Goal: Transaction & Acquisition: Purchase product/service

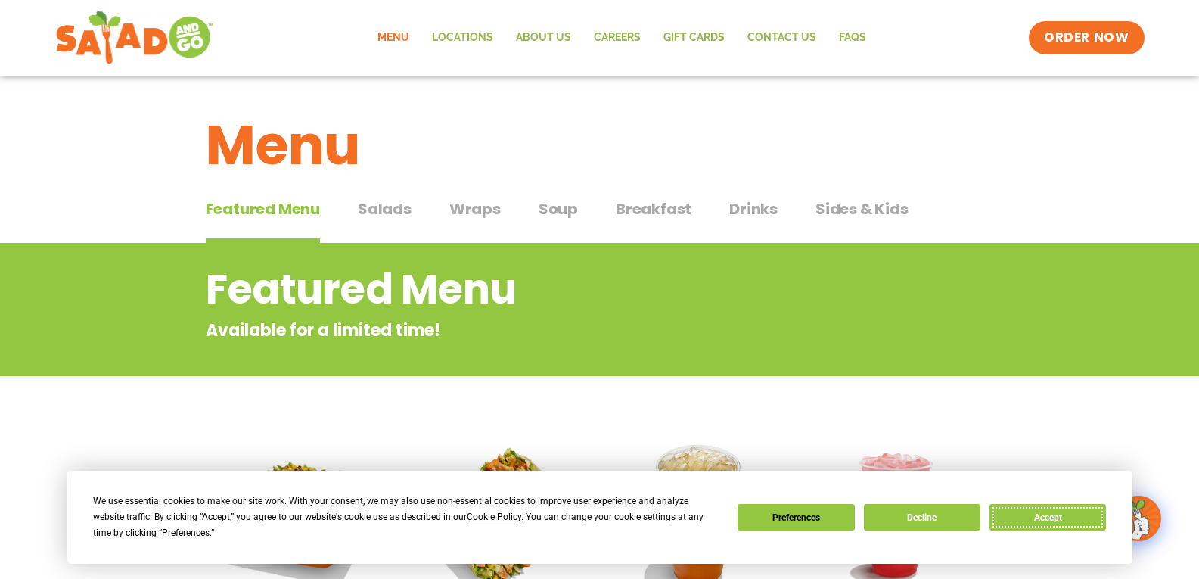
click at [1016, 520] on button "Accept" at bounding box center [1047, 517] width 116 height 26
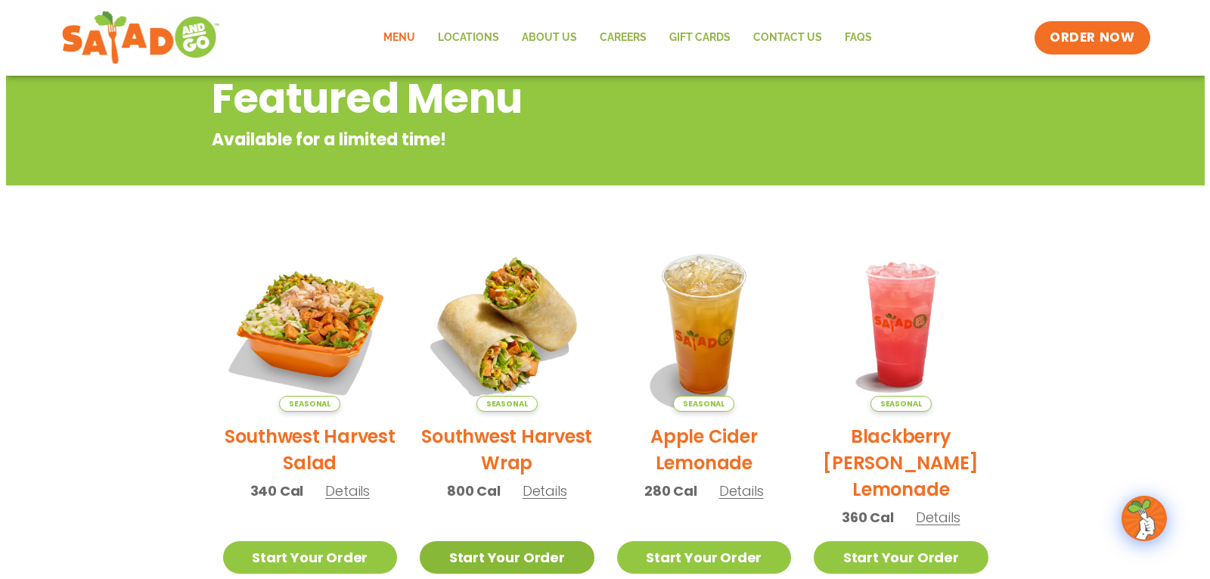
scroll to position [165, 0]
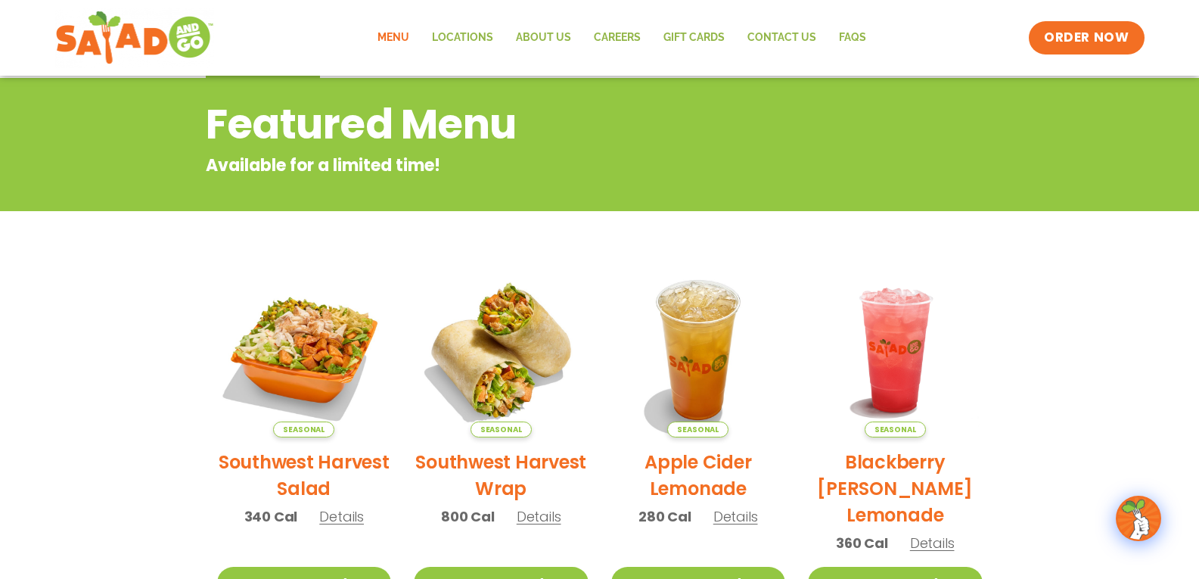
click at [343, 521] on span "Details" at bounding box center [341, 516] width 45 height 19
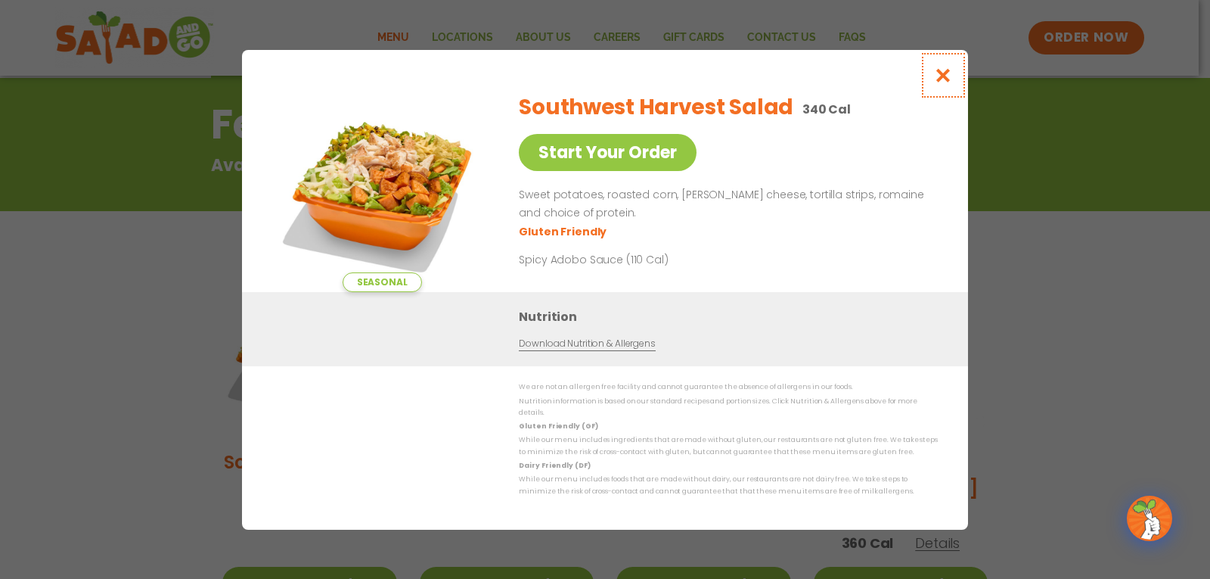
click at [946, 76] on icon "Close modal" at bounding box center [943, 75] width 19 height 16
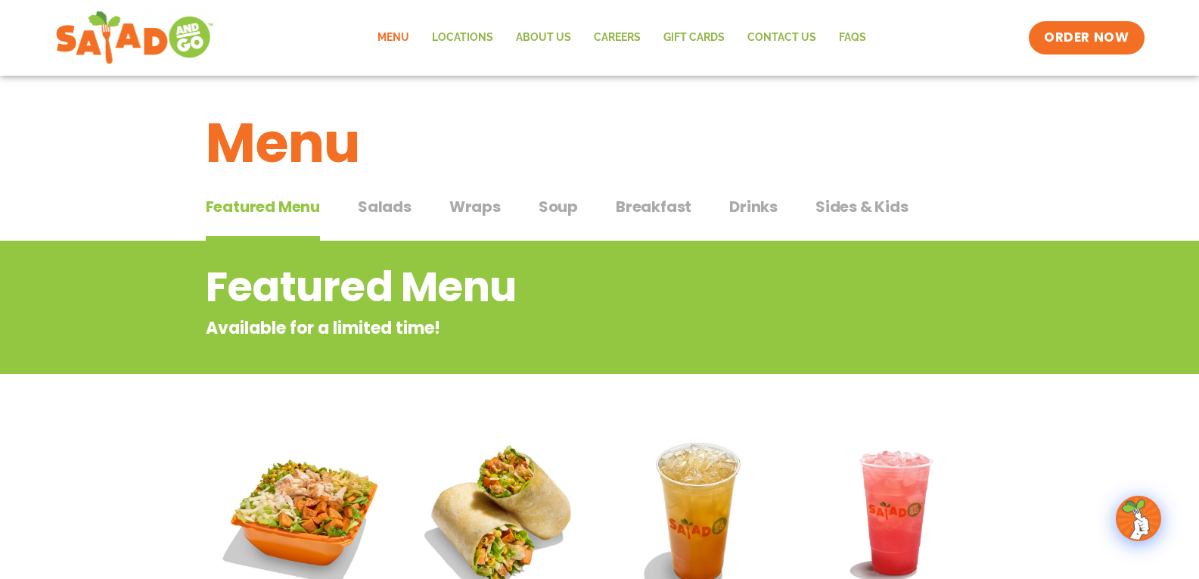
scroll to position [0, 0]
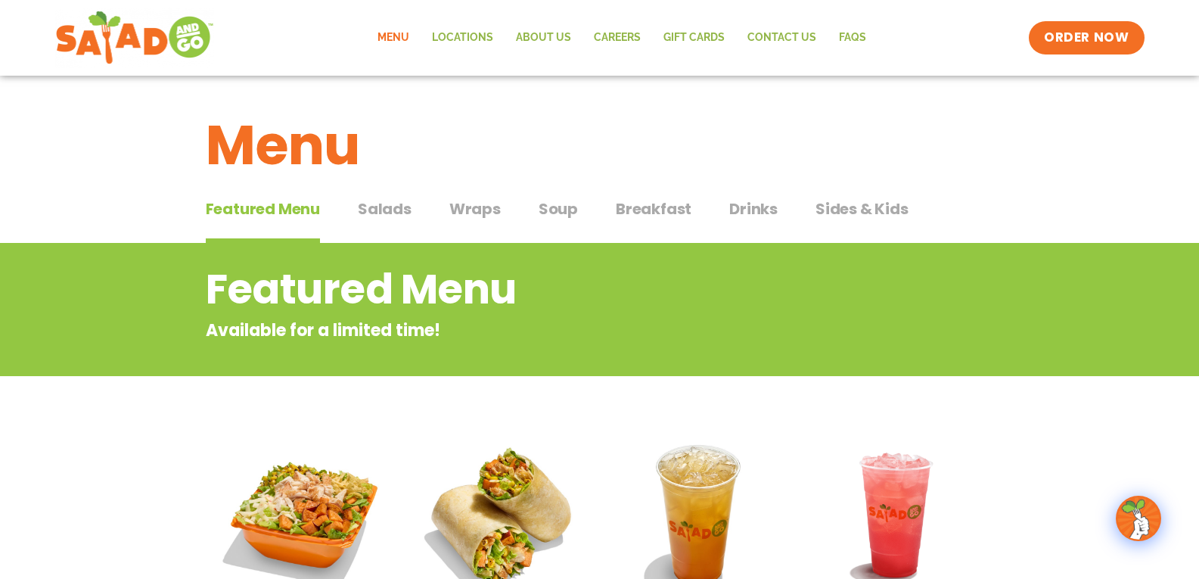
click at [401, 202] on span "Salads" at bounding box center [385, 208] width 54 height 23
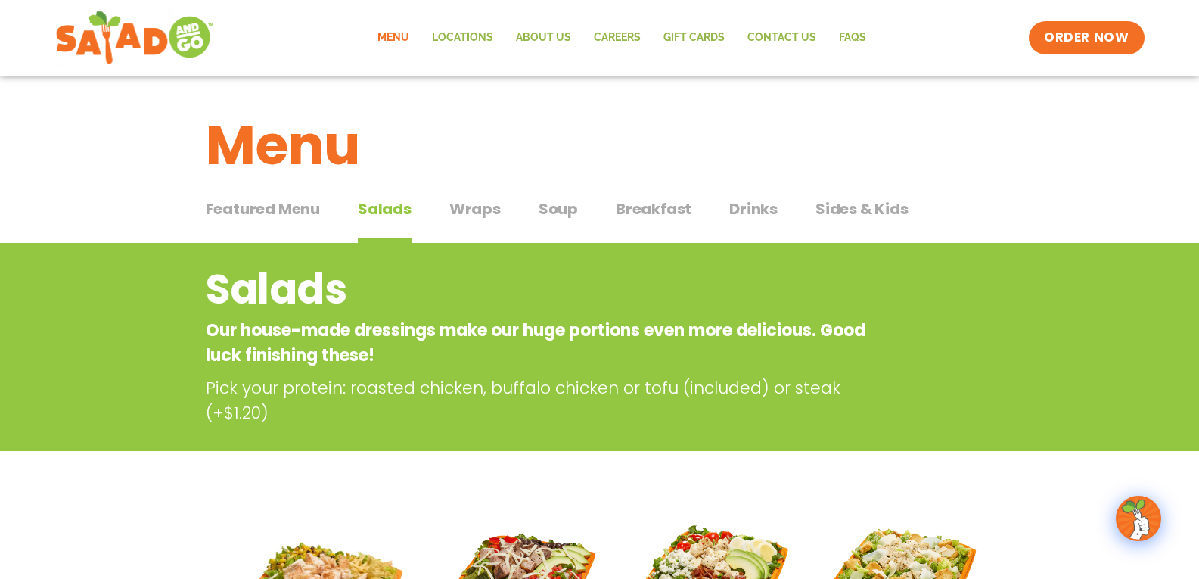
click at [480, 213] on span "Wraps" at bounding box center [474, 208] width 51 height 23
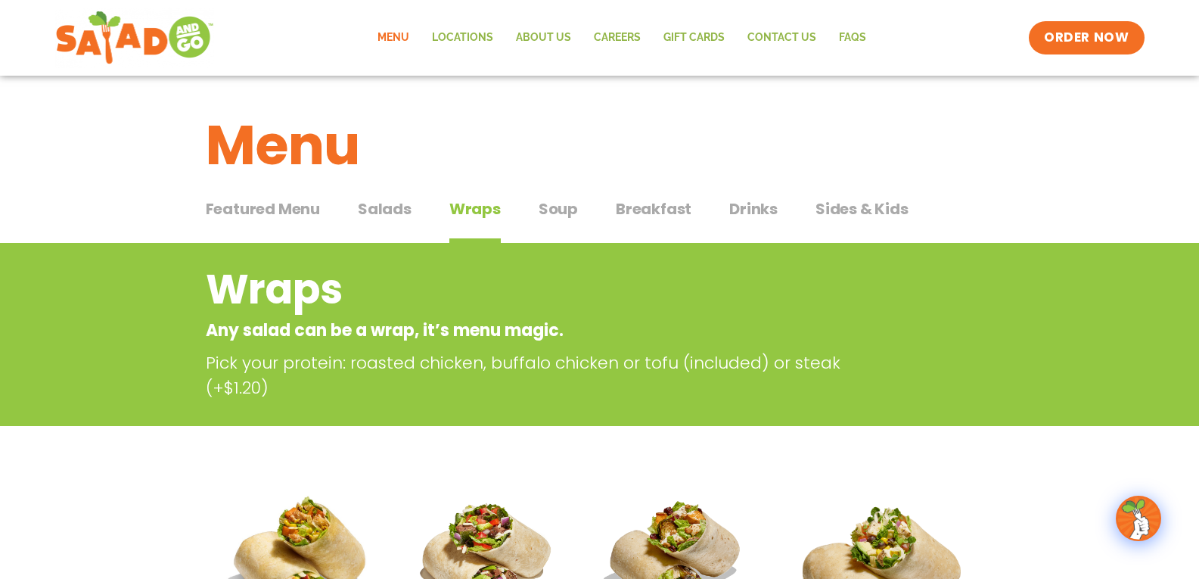
click at [563, 209] on span "Soup" at bounding box center [557, 208] width 39 height 23
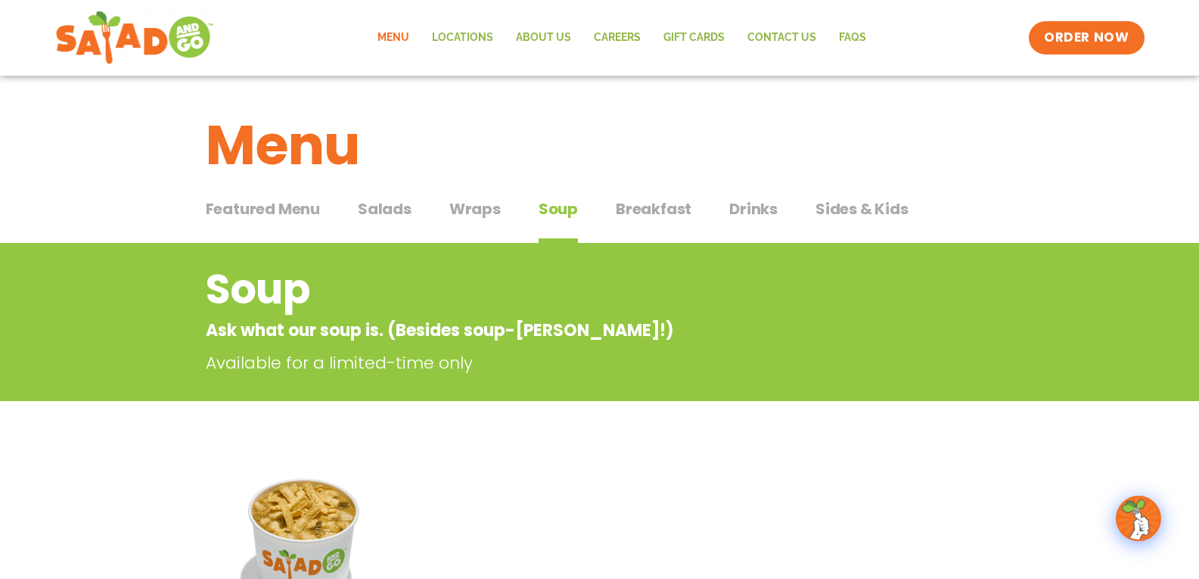
click at [839, 209] on span "Sides & Kids" at bounding box center [861, 208] width 93 height 23
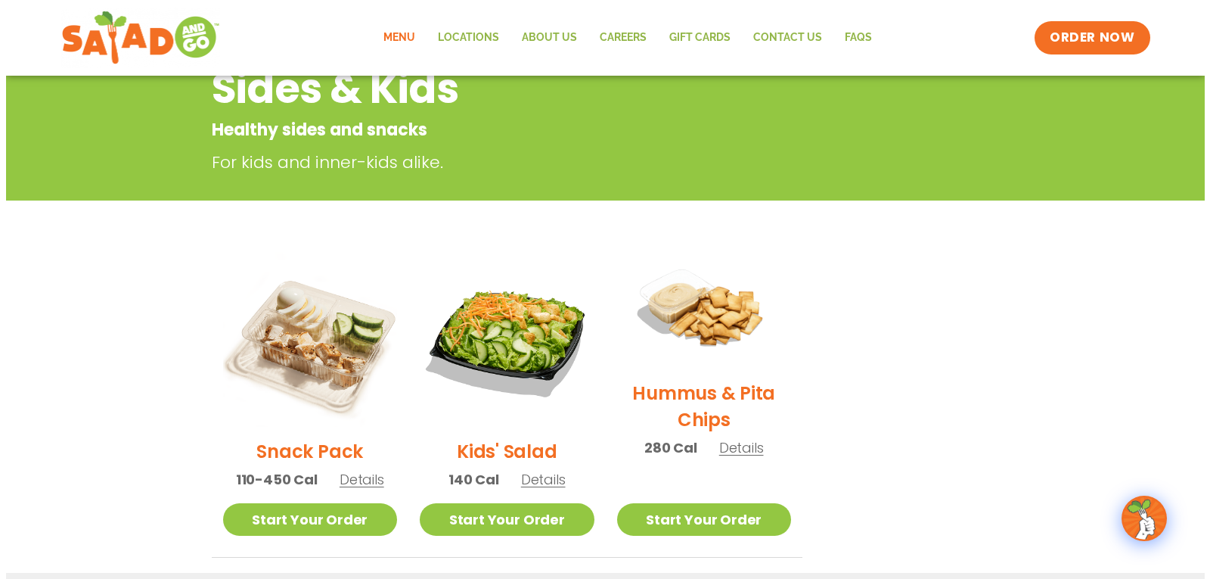
scroll to position [227, 0]
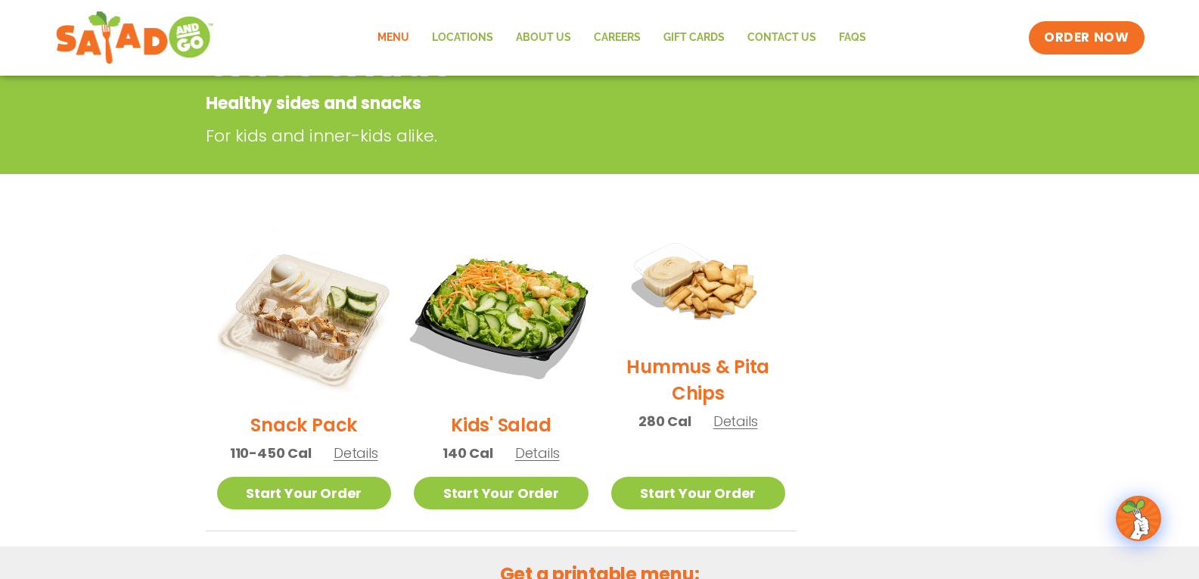
click at [517, 348] on img at bounding box center [501, 312] width 205 height 205
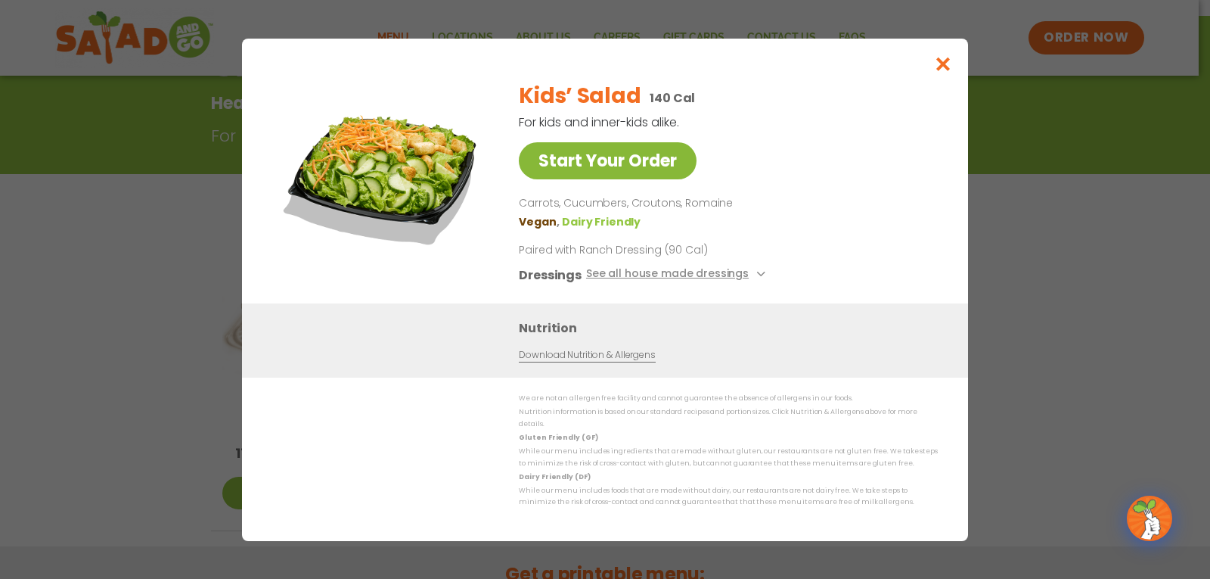
click at [643, 175] on link "Start Your Order" at bounding box center [608, 160] width 178 height 37
